Goal: Task Accomplishment & Management: Manage account settings

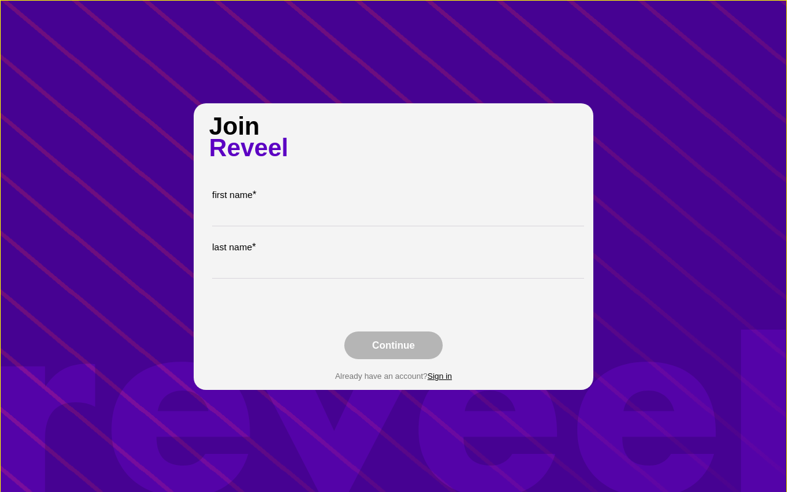
type input "1"
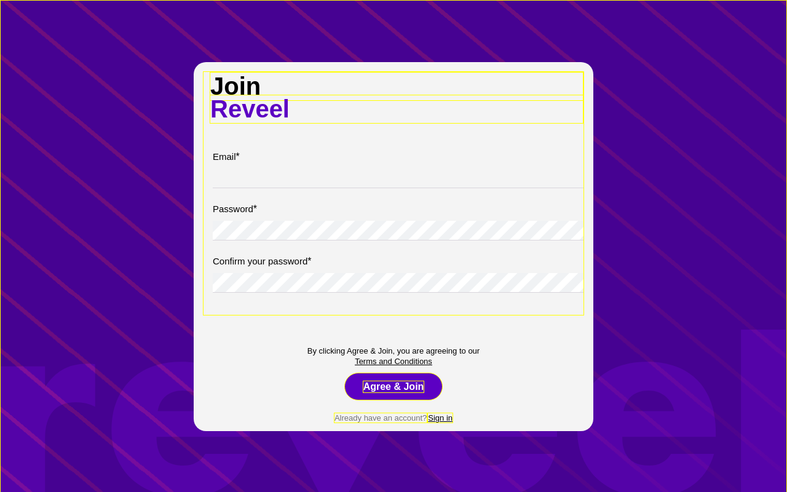
type input "[EMAIL_ADDRESS][DOMAIN_NAME]"
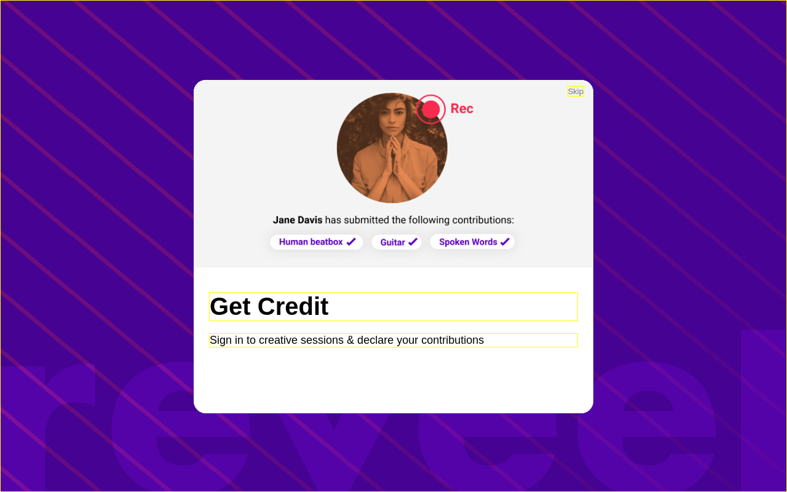
scroll to position [0, 1199]
